Goal: Task Accomplishment & Management: Manage account settings

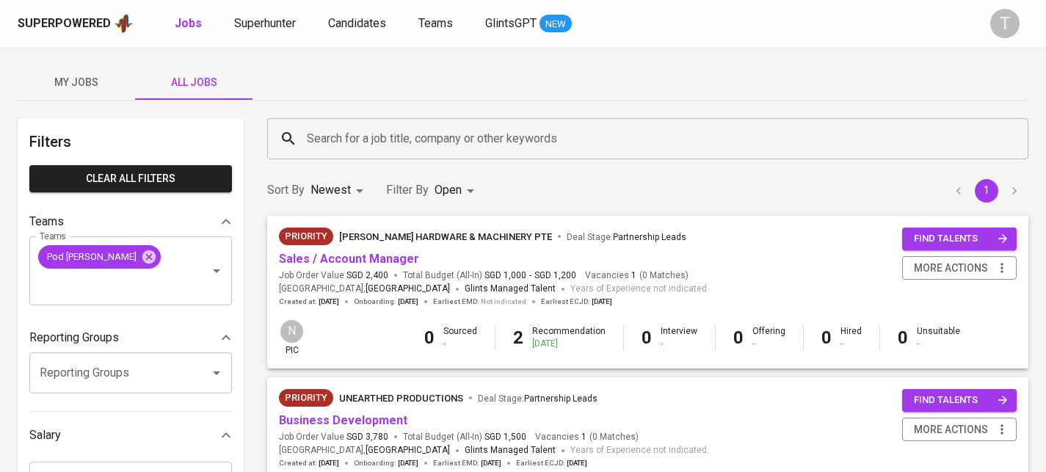
click at [712, 95] on div "My Jobs All Jobs" at bounding box center [523, 82] width 1011 height 35
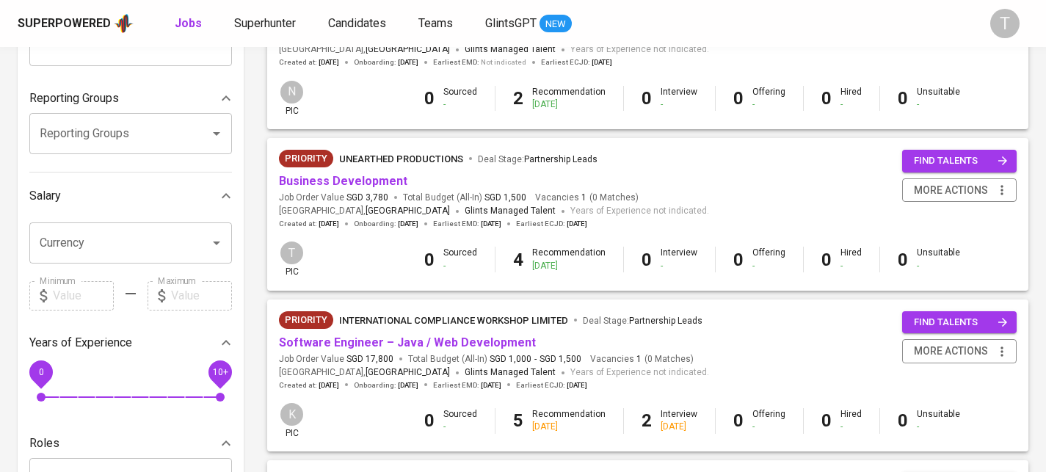
scroll to position [372, 0]
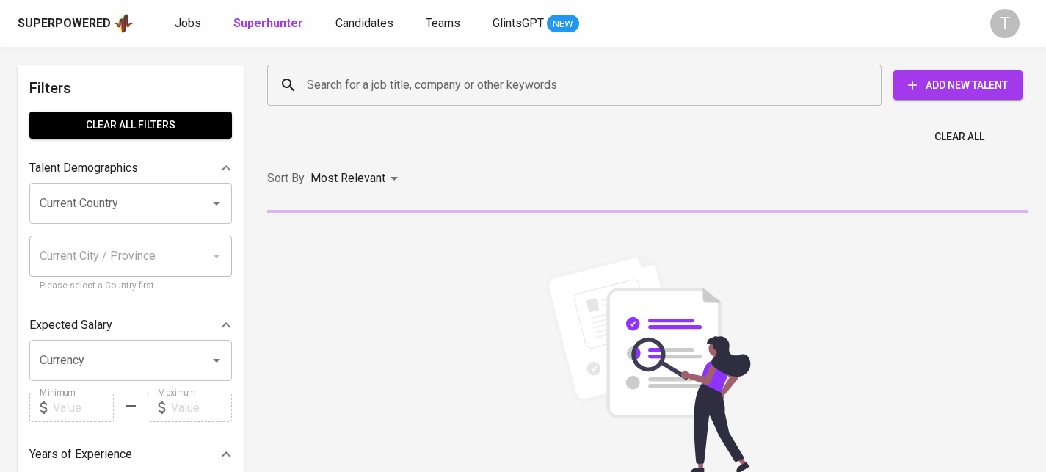
click at [529, 95] on input "Search for a job title, company or other keywords" at bounding box center [578, 85] width 550 height 28
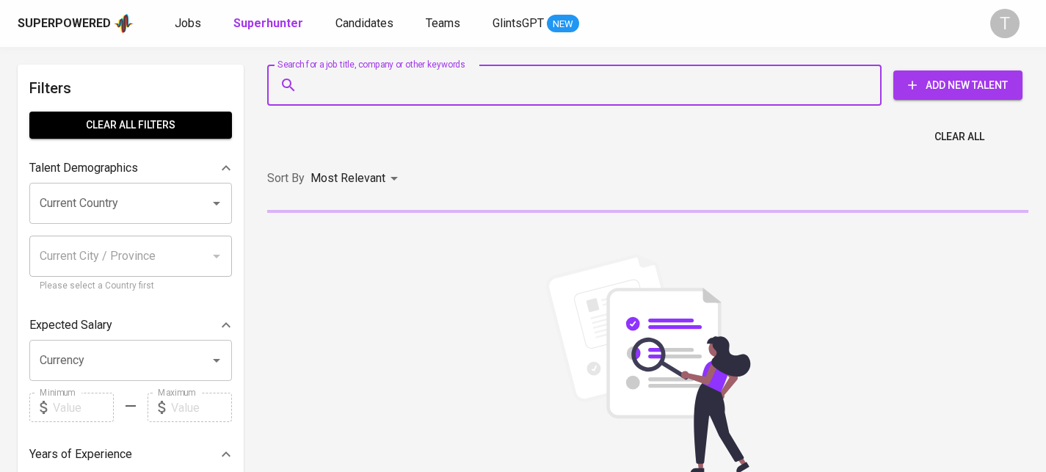
type input "x"
paste input "[EMAIL_ADDRESS][DOMAIN_NAME]"
type input "[EMAIL_ADDRESS][DOMAIN_NAME]"
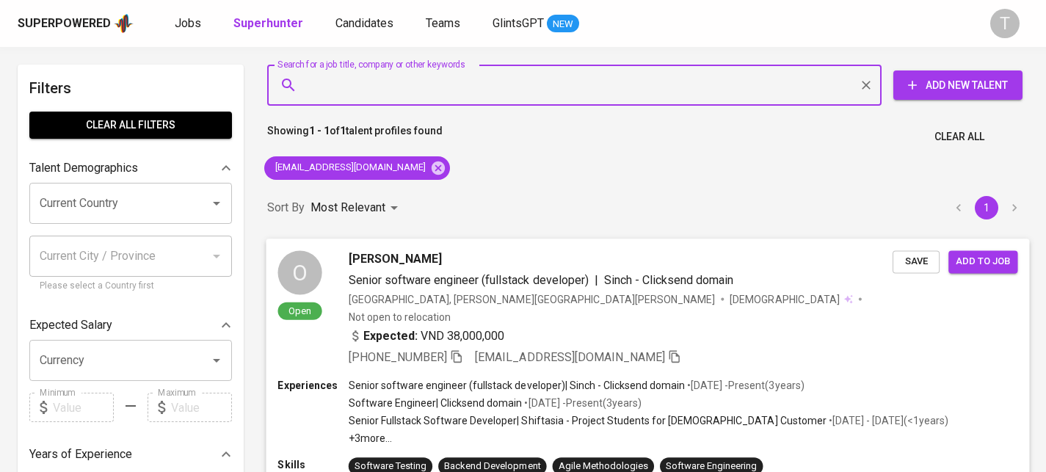
click at [729, 348] on div "[PHONE_NUMBER] [EMAIL_ADDRESS][DOMAIN_NAME]" at bounding box center [621, 357] width 544 height 18
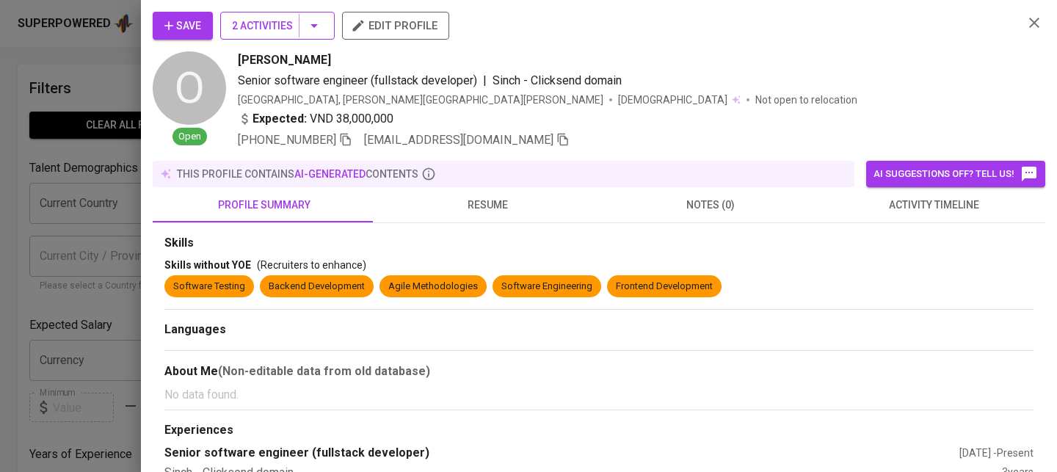
click at [264, 34] on span "2 Activities" at bounding box center [277, 26] width 91 height 18
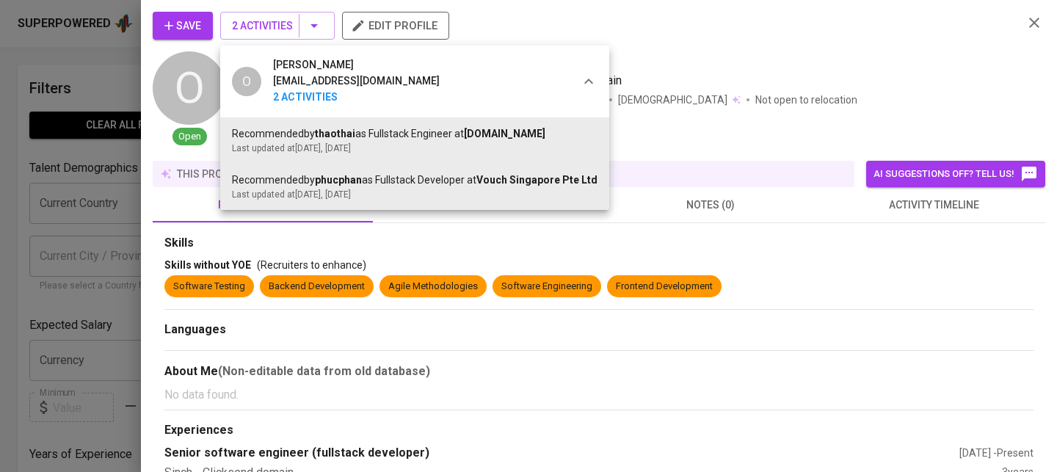
click at [777, 167] on div at bounding box center [528, 236] width 1057 height 472
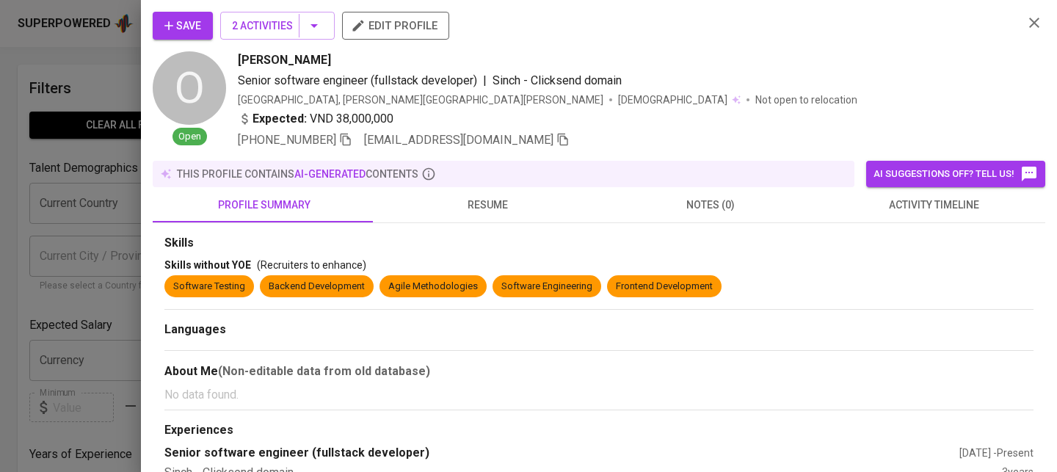
click at [457, 199] on span "resume" at bounding box center [488, 205] width 206 height 18
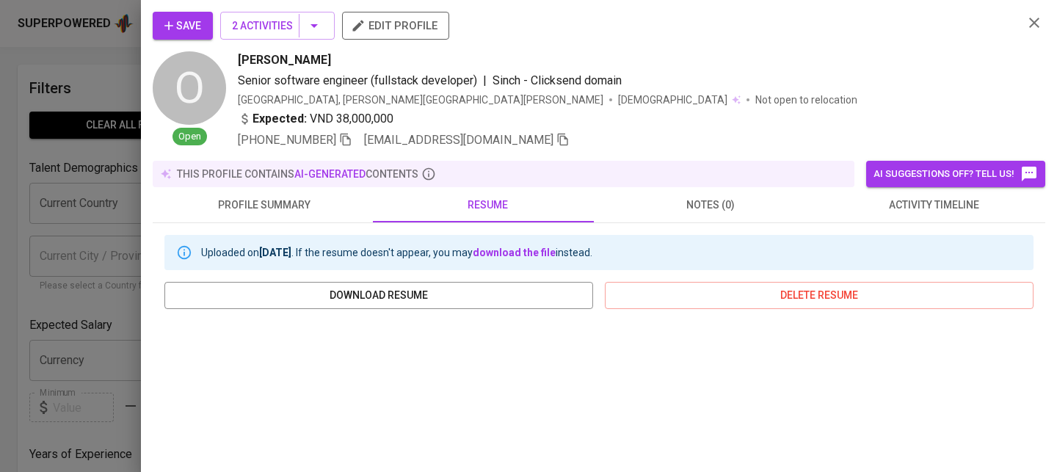
click at [277, 200] on span "profile summary" at bounding box center [264, 205] width 206 height 18
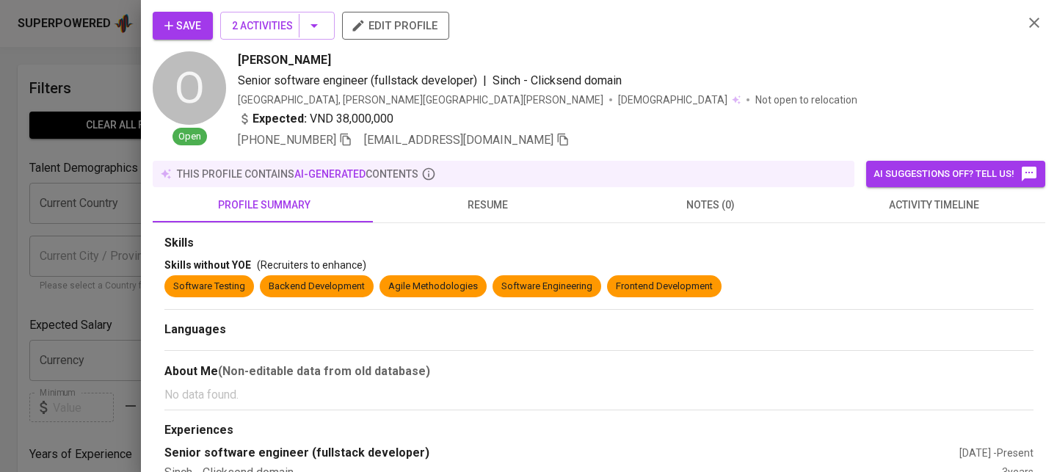
click at [532, 221] on button "resume" at bounding box center [487, 204] width 223 height 35
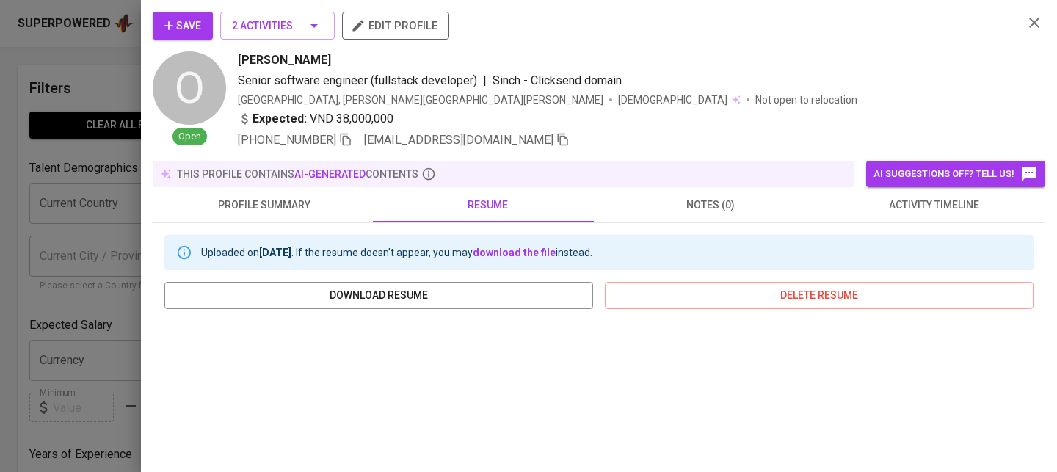
click at [155, 15] on button "Save" at bounding box center [183, 26] width 60 height 28
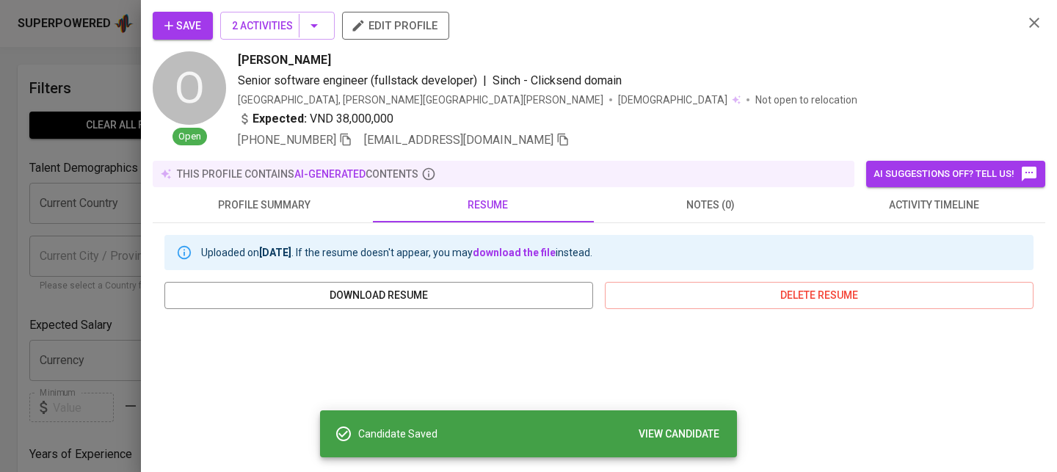
click at [121, 175] on div at bounding box center [528, 236] width 1057 height 472
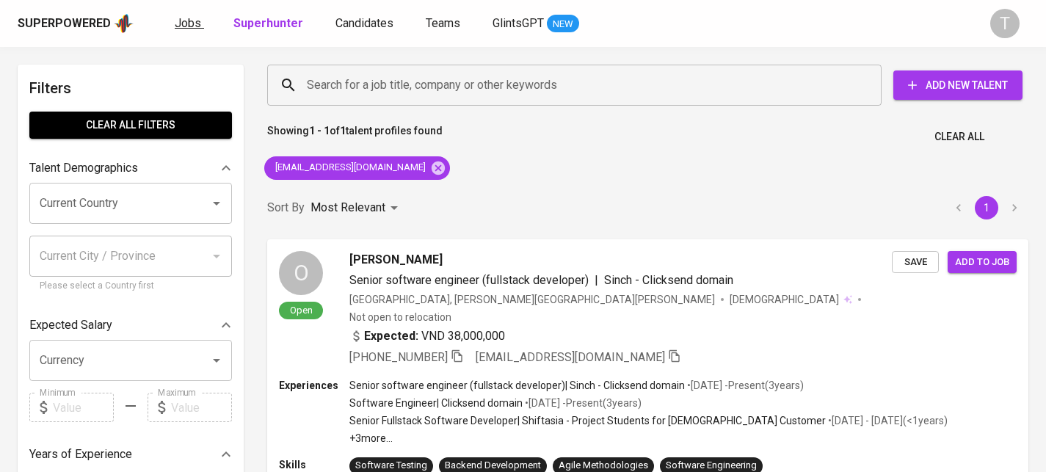
click at [197, 23] on link "Jobs" at bounding box center [189, 24] width 29 height 18
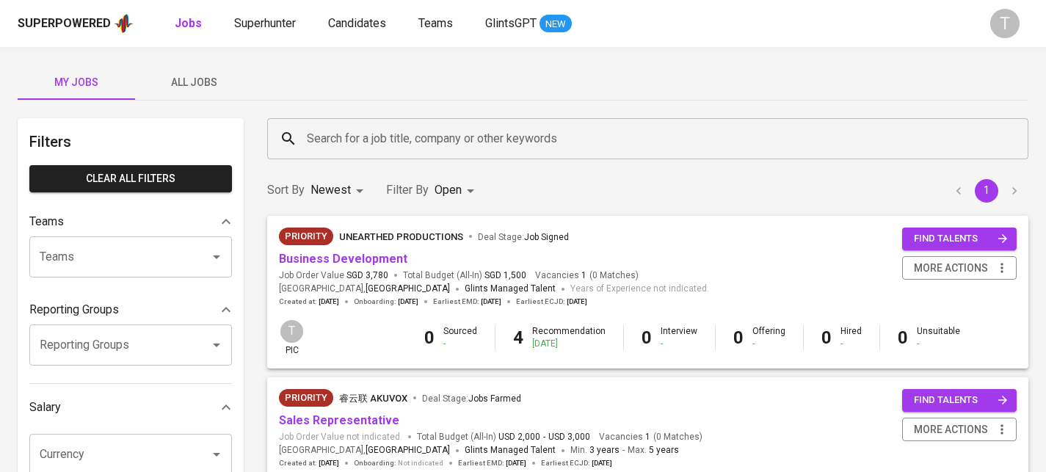
click at [373, 11] on div "Superpowered Jobs Superhunter Candidates Teams GlintsGPT NEW T" at bounding box center [523, 23] width 1046 height 47
click at [375, 16] on span "Candidates" at bounding box center [357, 23] width 58 height 14
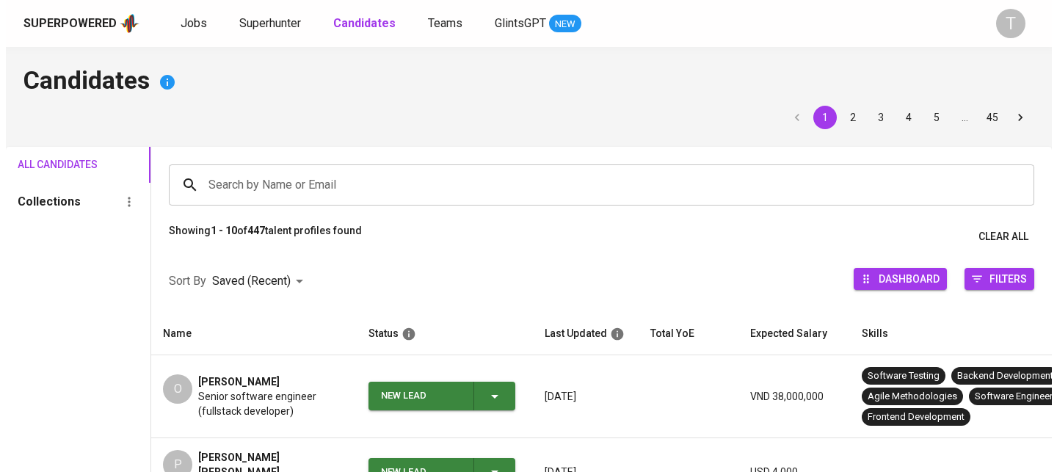
scroll to position [95, 0]
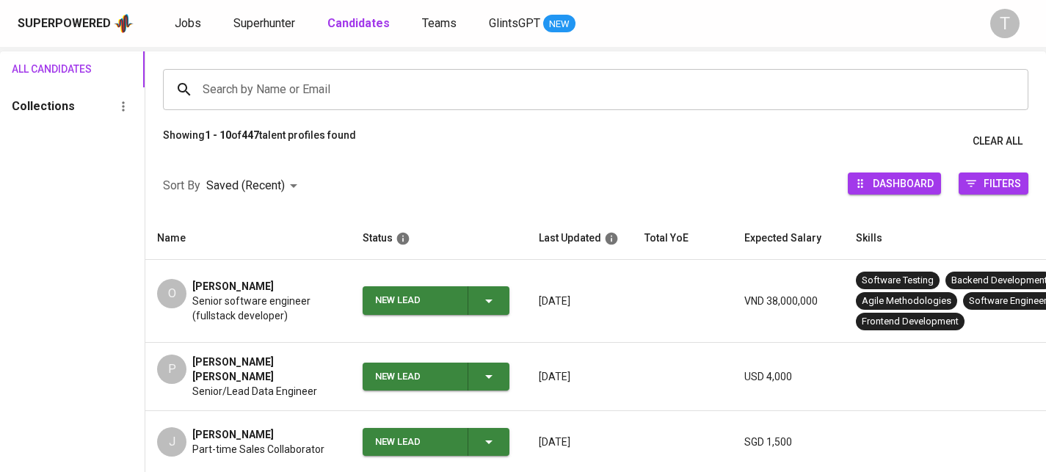
click at [329, 308] on span "Senior software engineer (fullstack developer)" at bounding box center [265, 308] width 147 height 29
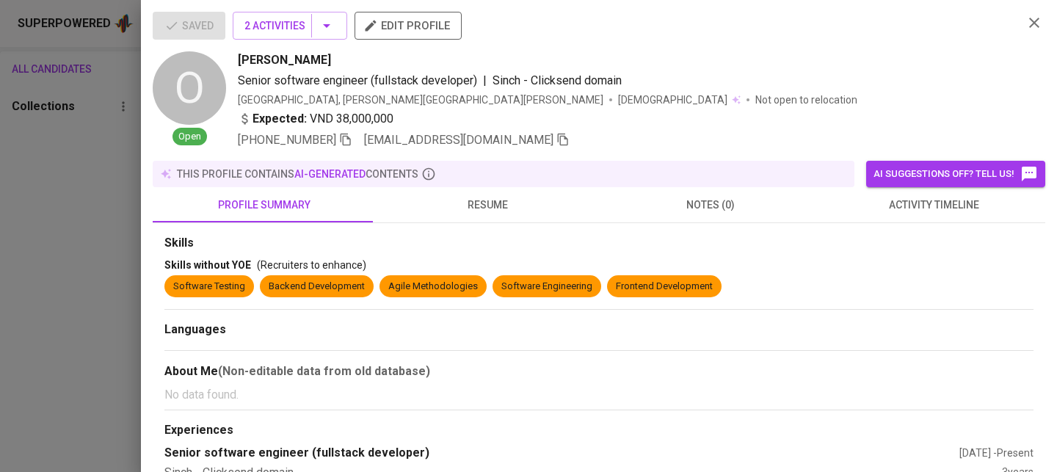
click at [500, 211] on span "resume" at bounding box center [488, 205] width 206 height 18
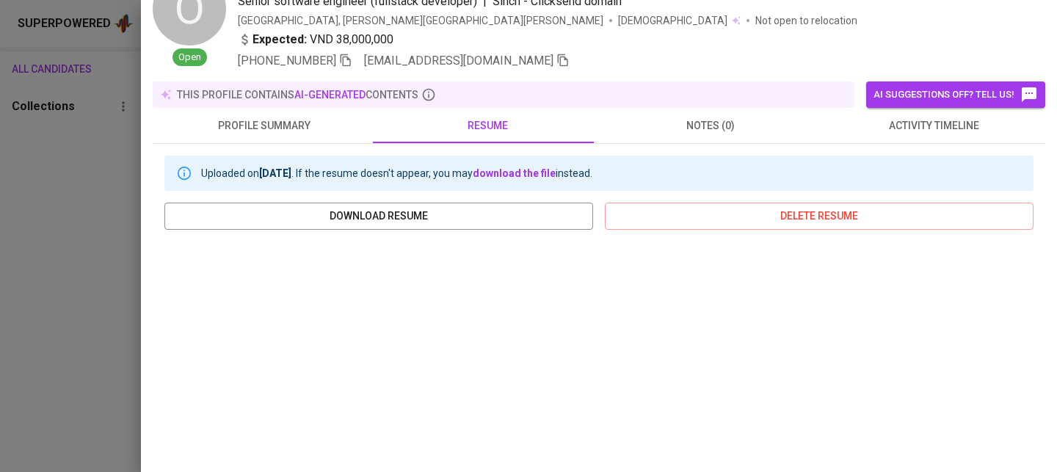
scroll to position [0, 0]
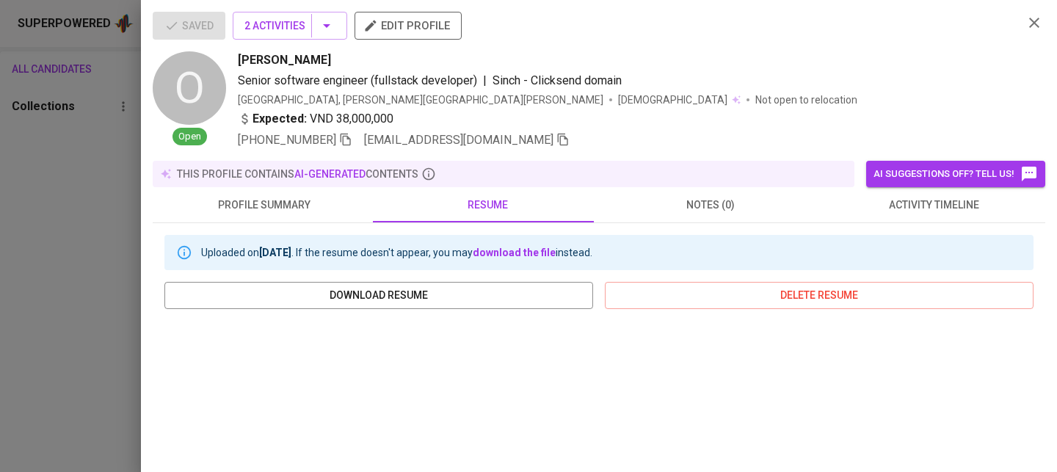
click at [404, 16] on span "edit profile" at bounding box center [408, 25] width 84 height 19
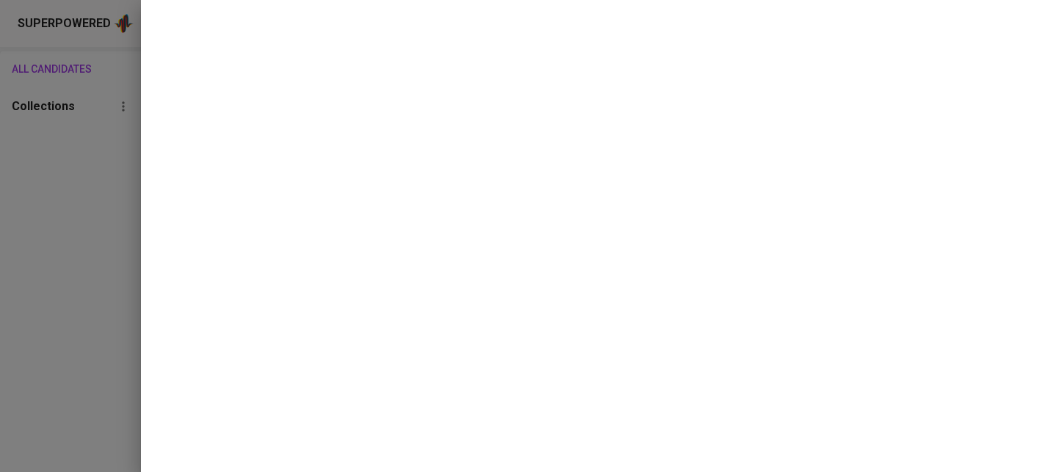
click at [90, 155] on div at bounding box center [528, 236] width 1057 height 472
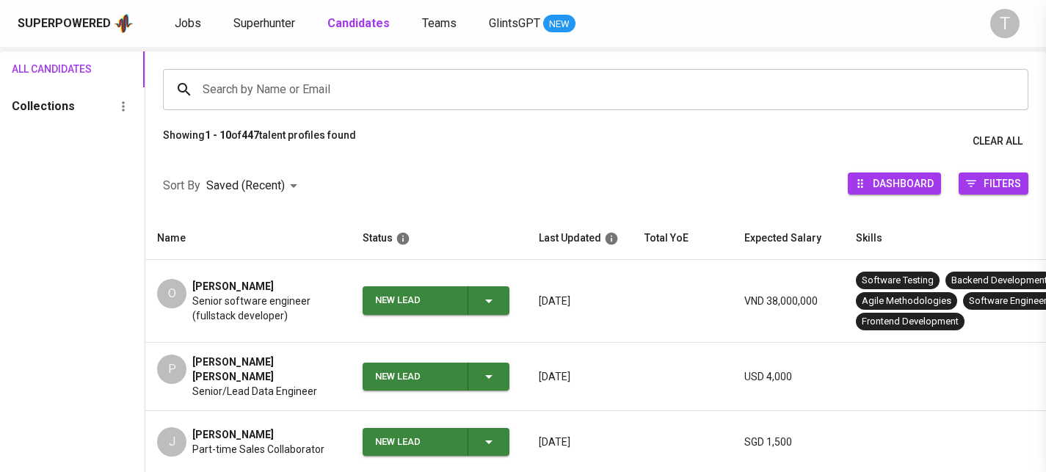
scroll to position [0, 0]
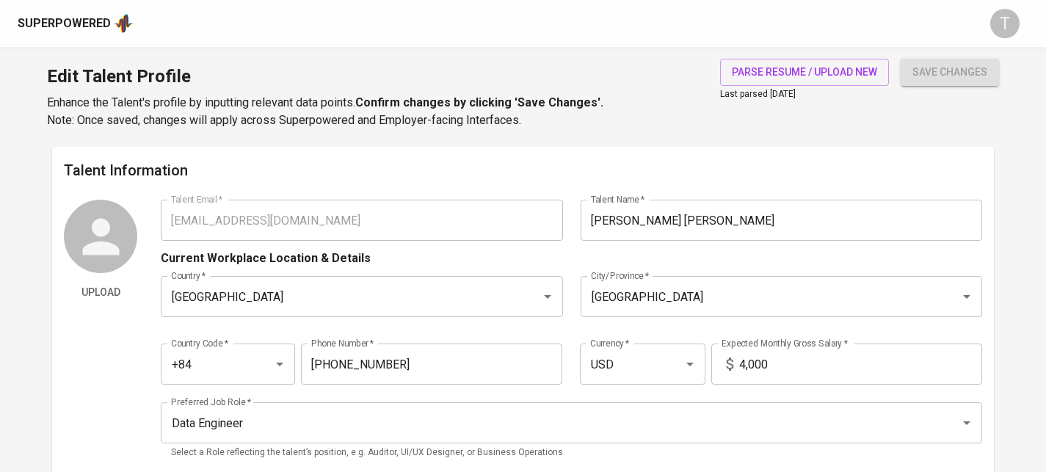
click at [405, 197] on div "Talent Information Upload Talent Email   * pbminh111198@gmail.com Talent Email …" at bounding box center [523, 314] width 942 height 334
